Goal: Information Seeking & Learning: Understand process/instructions

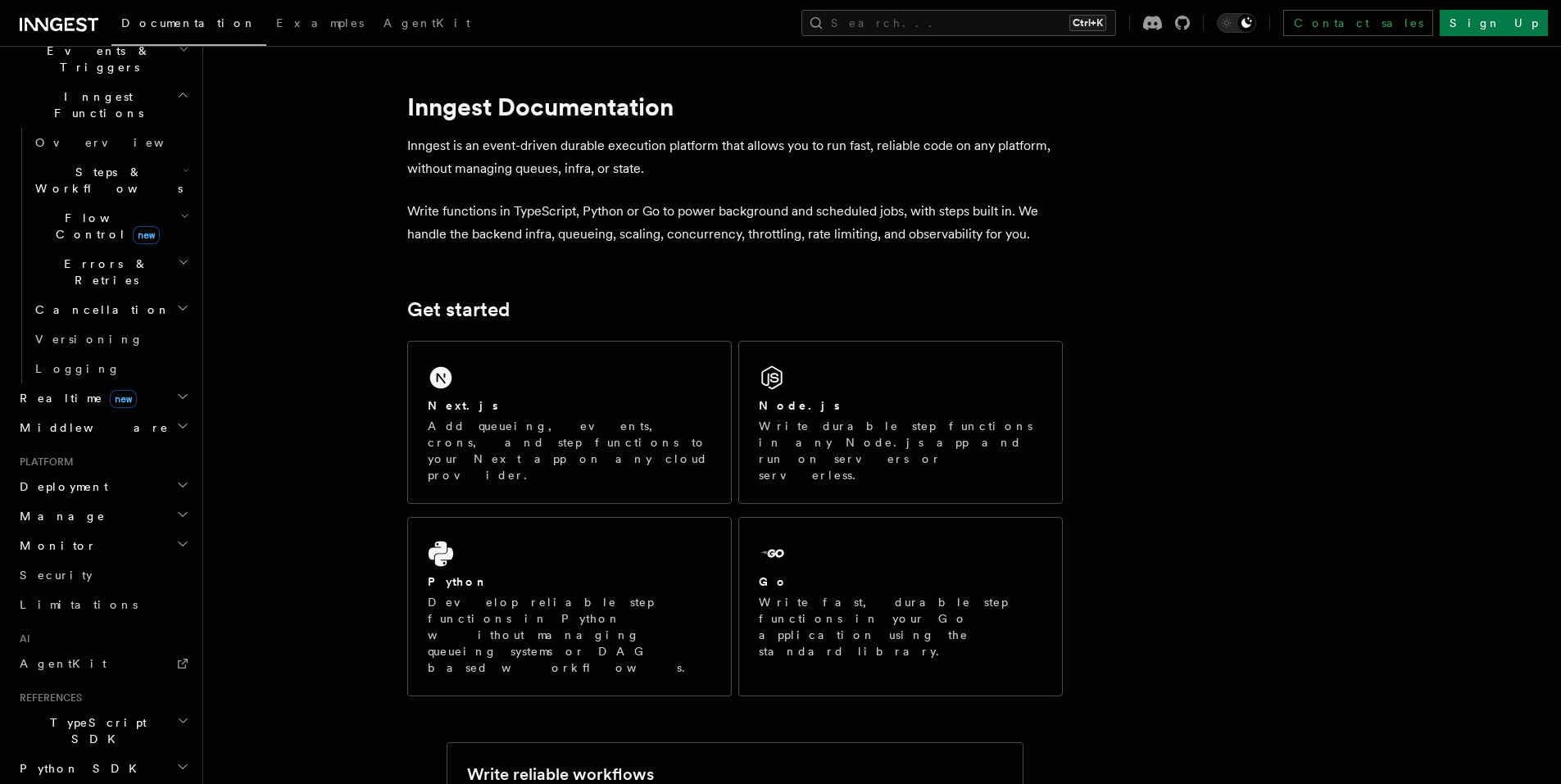
scroll to position [443, 0]
click at [179, 470] on h2 "Deployment" at bounding box center [103, 485] width 180 height 30
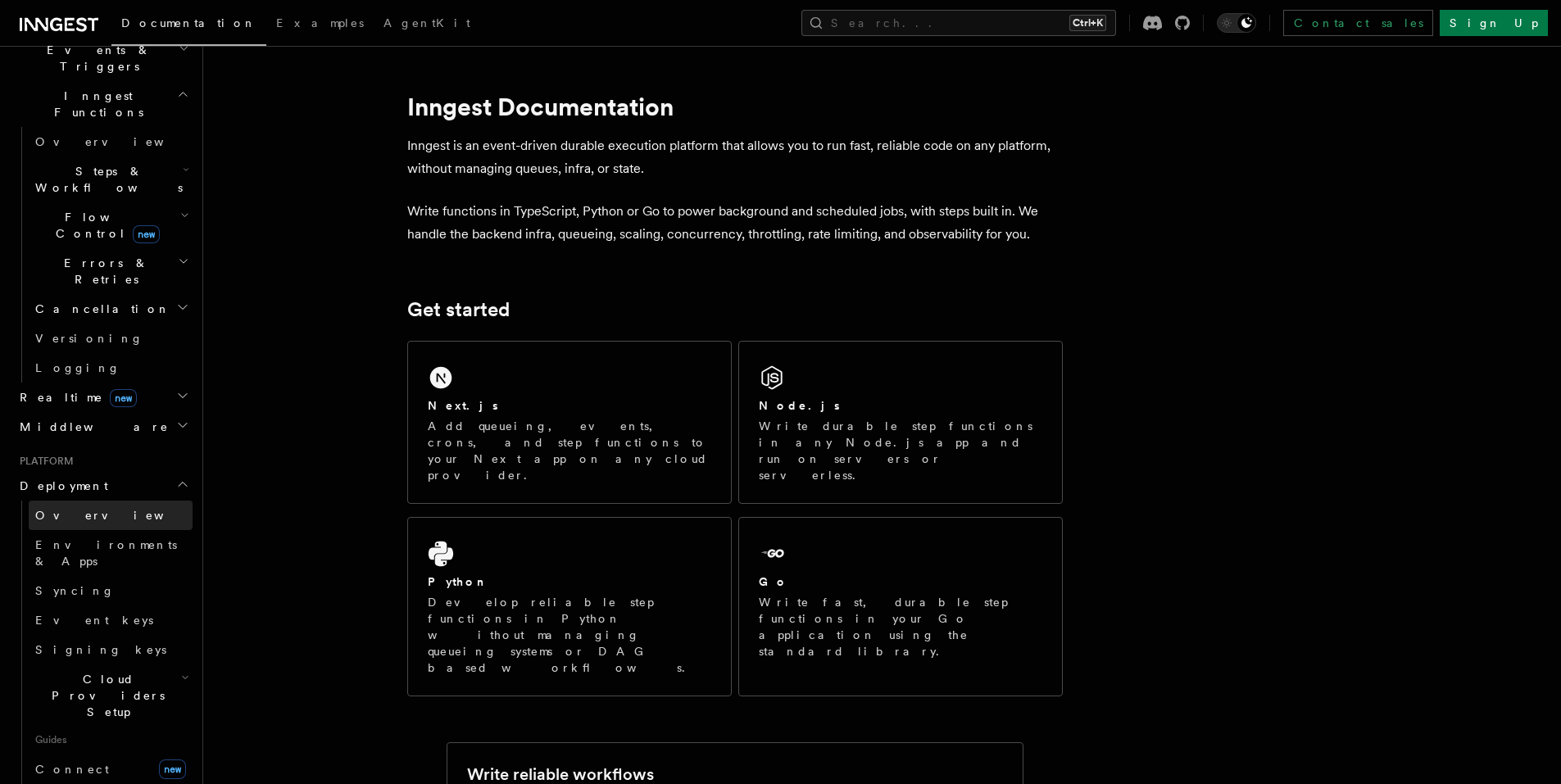
click at [126, 500] on link "Overview" at bounding box center [110, 514] width 164 height 30
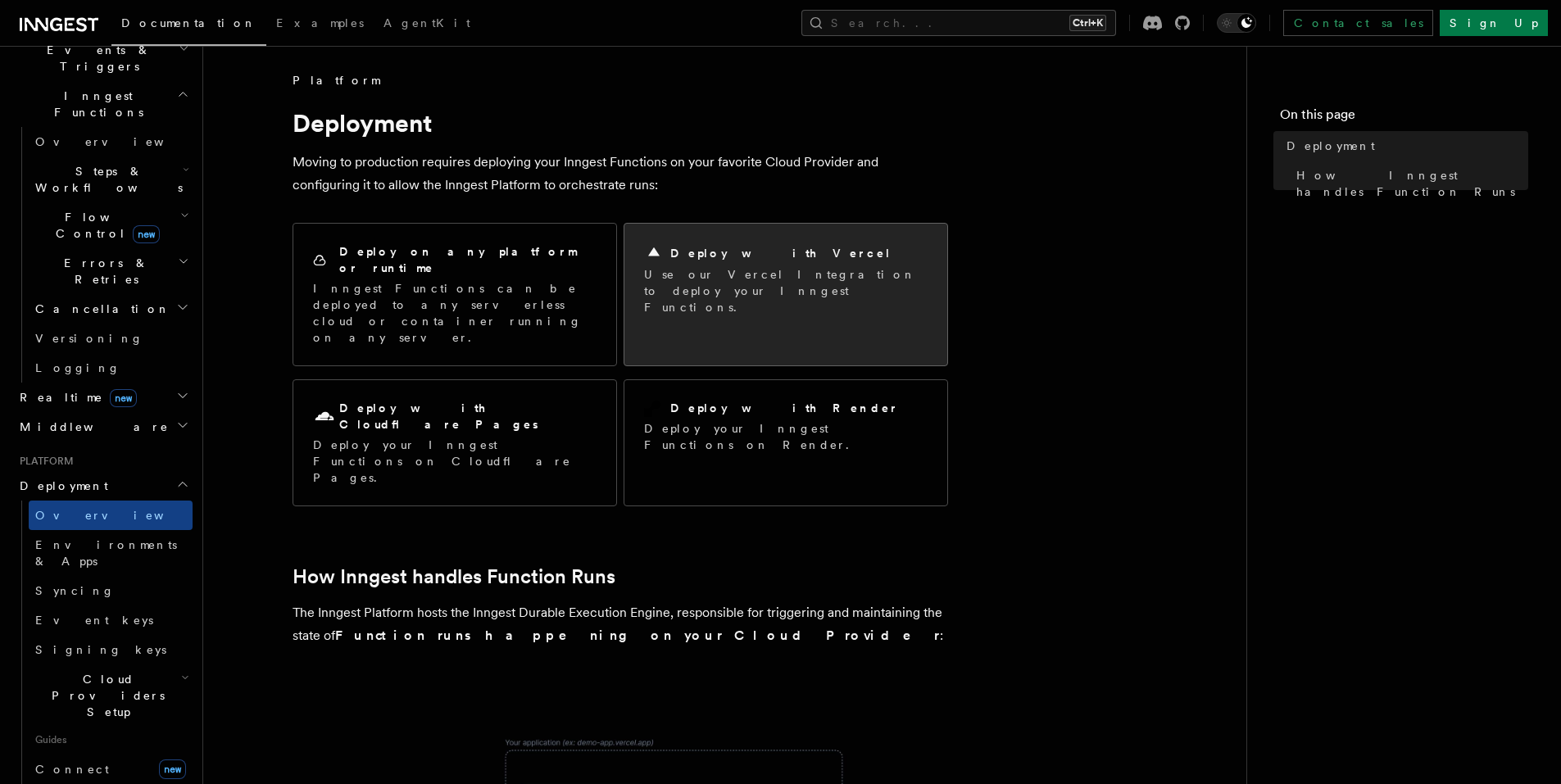
click at [705, 279] on p "Use our Vercel Integration to deploy your Inngest Functions." at bounding box center [785, 290] width 283 height 49
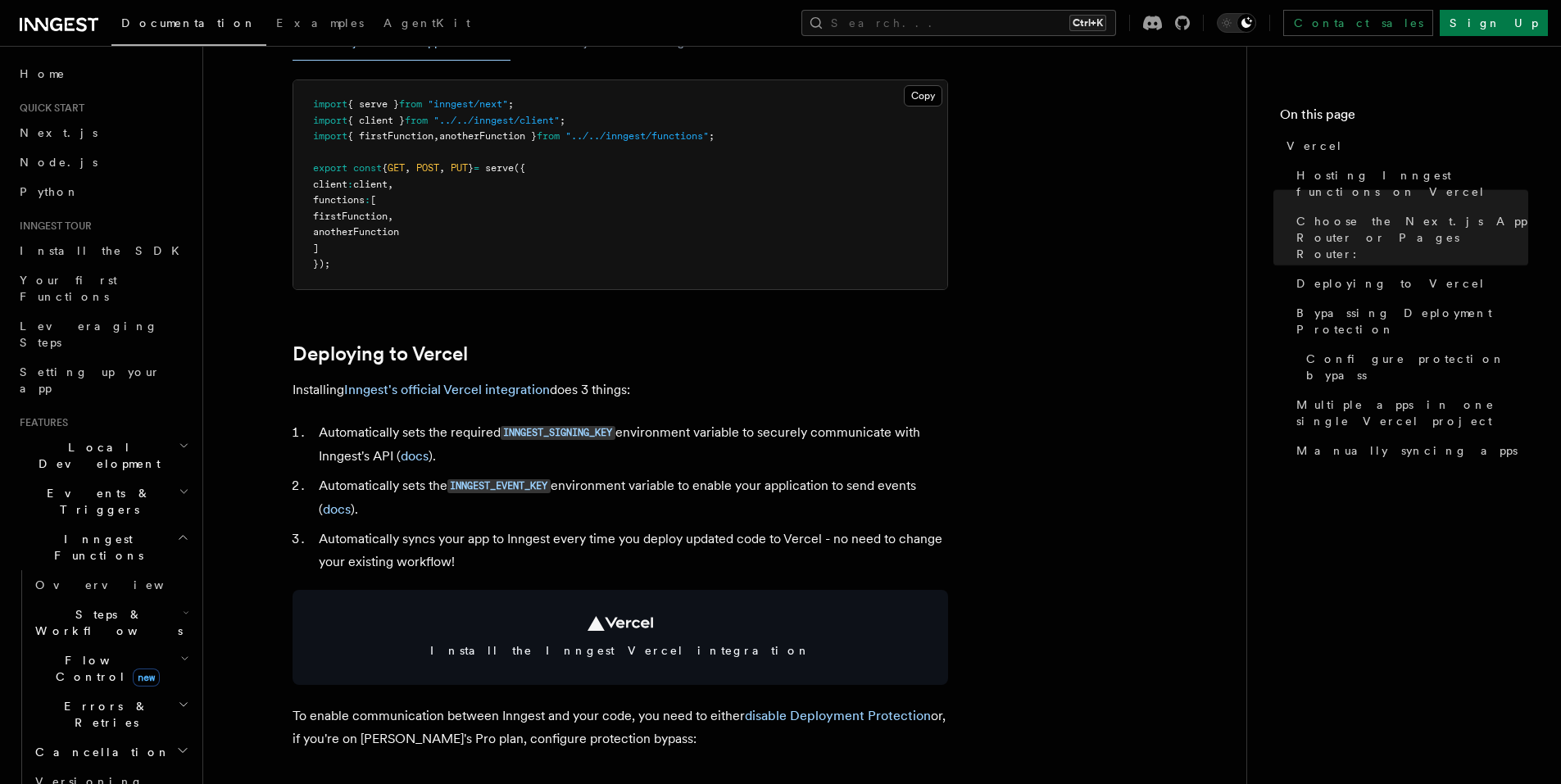
scroll to position [487, 0]
click at [522, 385] on link "Inngest's official Vercel integration" at bounding box center [447, 388] width 206 height 15
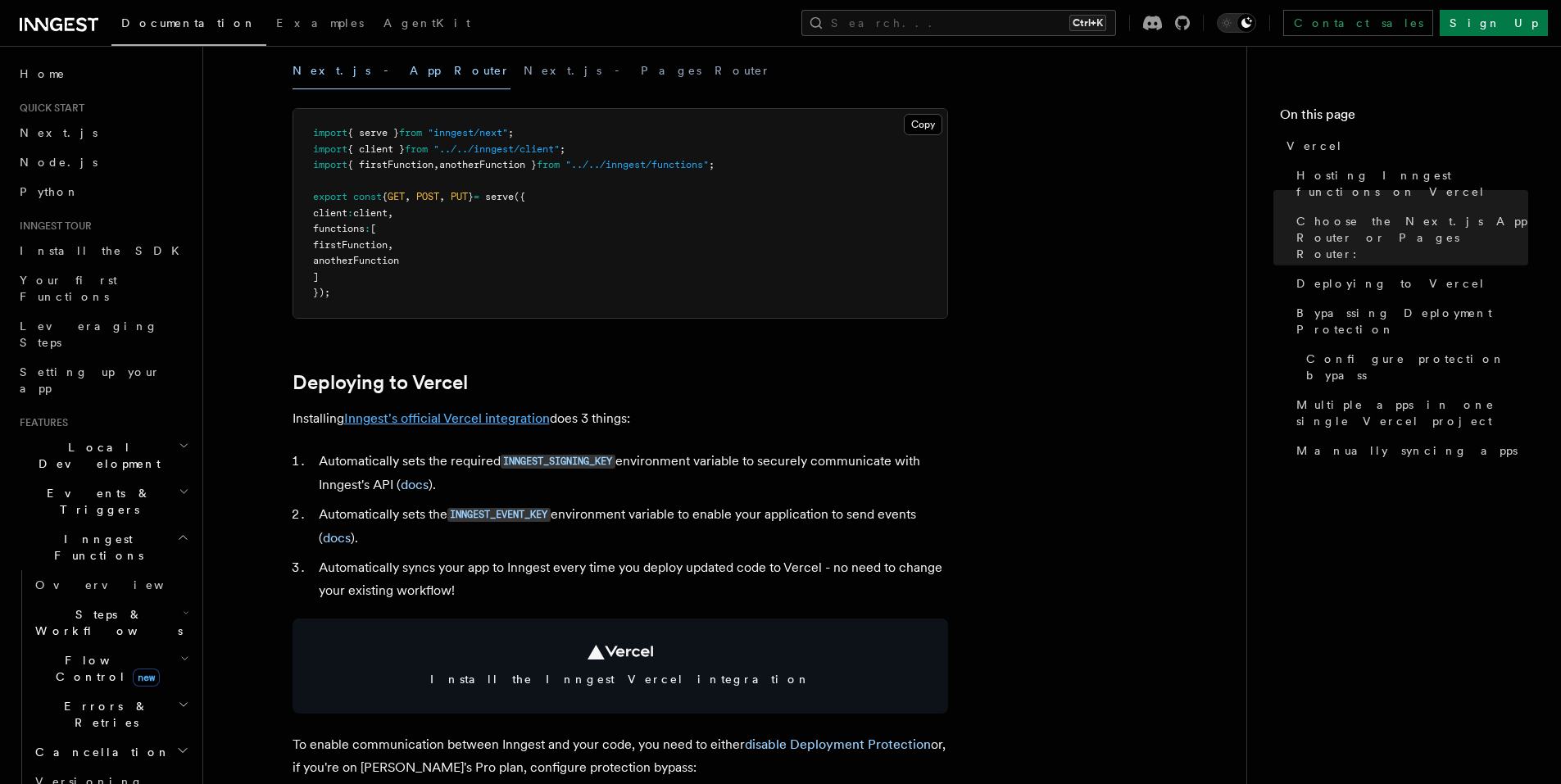
click at [498, 424] on link "Inngest's official Vercel integration" at bounding box center [447, 418] width 206 height 15
